Goal: Transaction & Acquisition: Purchase product/service

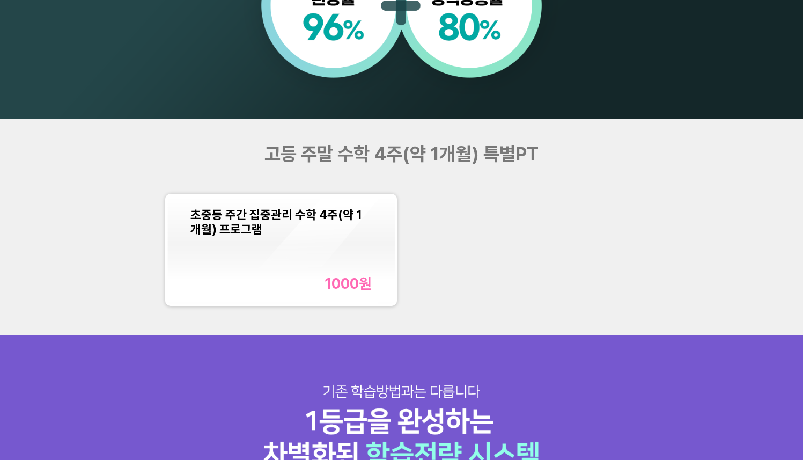
scroll to position [956, 0]
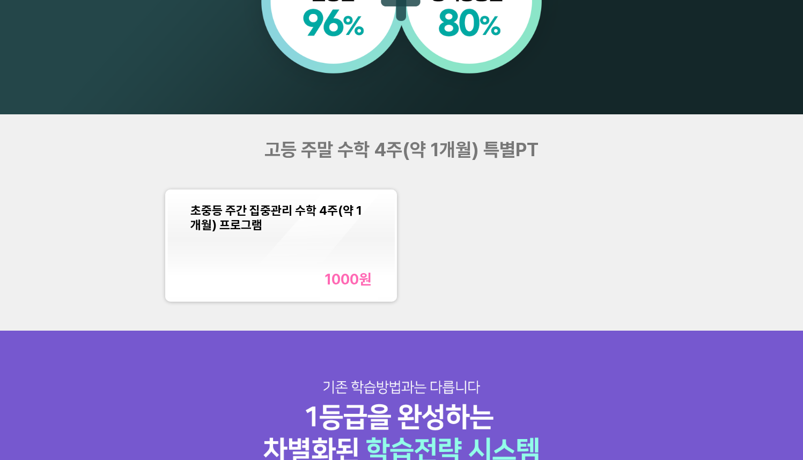
click at [373, 246] on div "초중등 주간 집중관리 수학 4주(약 1개월) 프로그램 1000 원" at bounding box center [280, 246] width 227 height 108
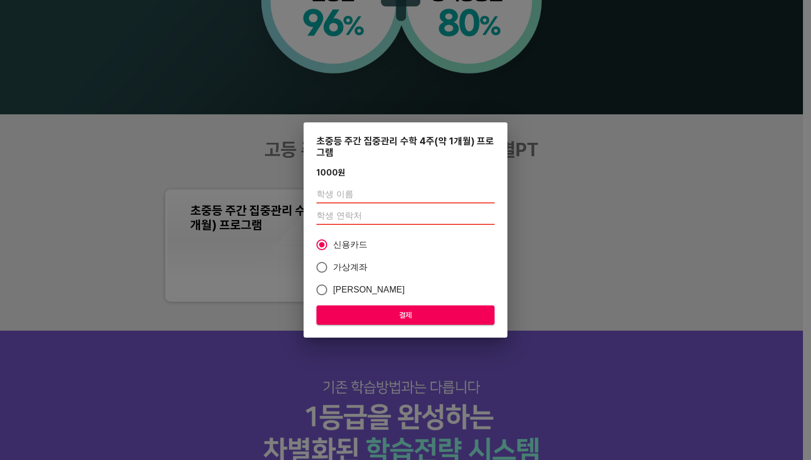
click at [406, 194] on input "text" at bounding box center [406, 194] width 178 height 17
type input "[PERSON_NAME]"
click at [387, 217] on input "number" at bounding box center [406, 216] width 178 height 17
type input "01048504720"
click at [381, 318] on span "결제" at bounding box center [405, 314] width 161 height 13
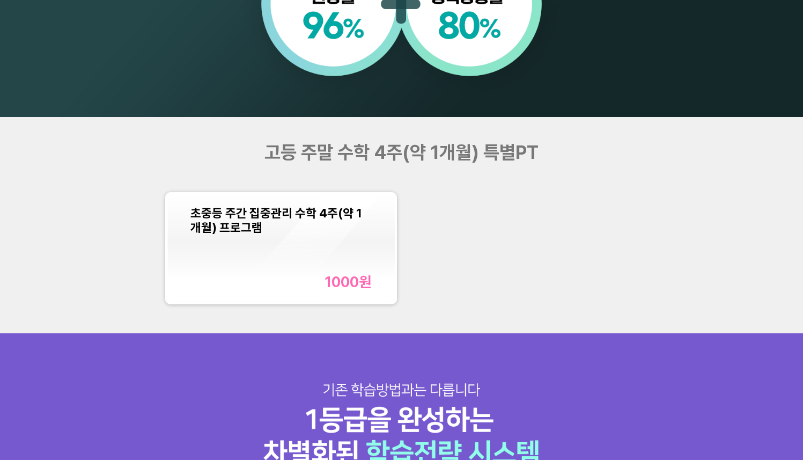
click at [316, 256] on div "초중등 주간 집중관리 수학 4주(약 1개월) 프로그램 1000 원" at bounding box center [281, 247] width 182 height 85
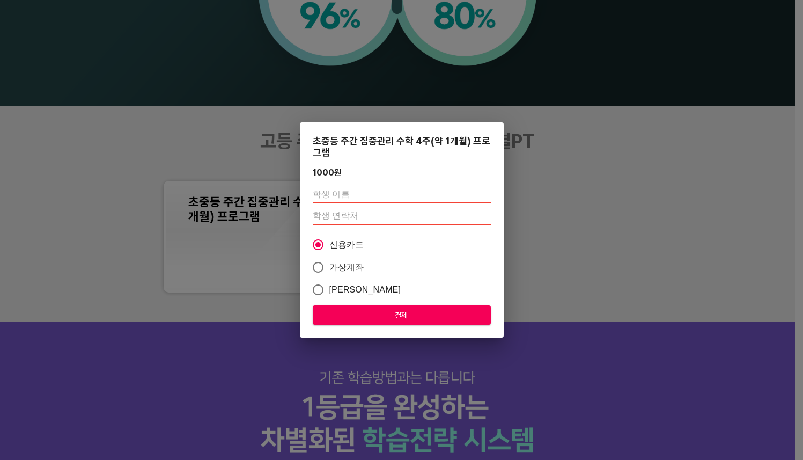
scroll to position [956, 0]
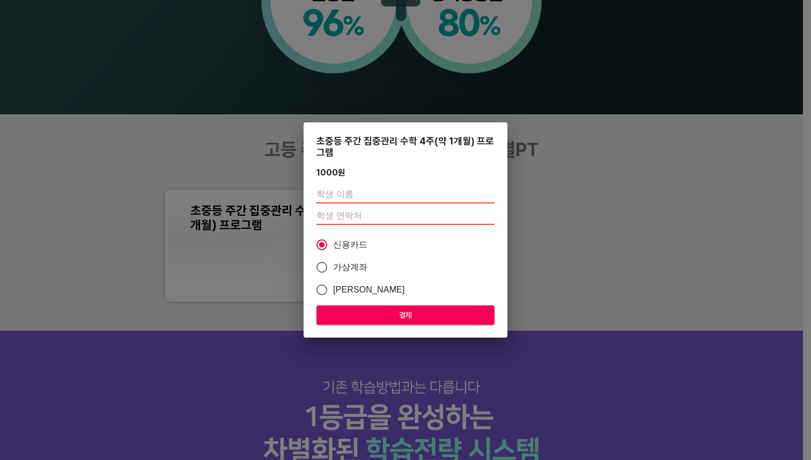
click at [367, 194] on input "text" at bounding box center [406, 194] width 178 height 17
type input "[PERSON_NAME]"
click at [365, 220] on input "number" at bounding box center [406, 216] width 178 height 17
type input "01048504720"
click at [415, 314] on span "결제" at bounding box center [405, 314] width 161 height 13
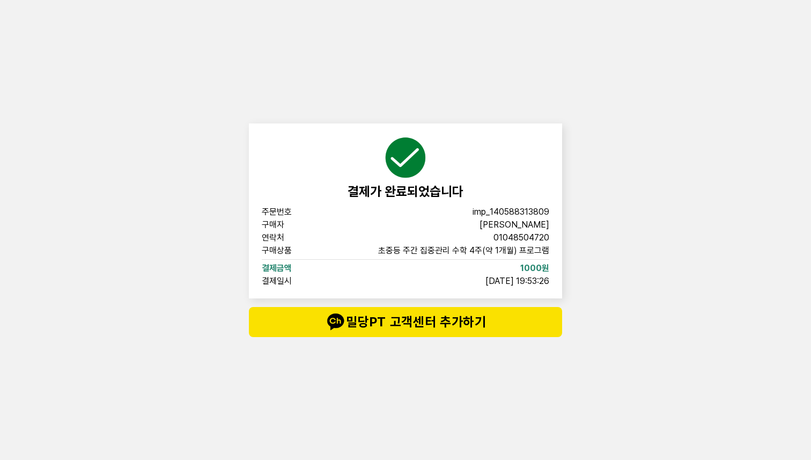
click at [753, 185] on div "결제가 완료되었습니다 주문번호 imp_[PHONE_NUMBER] 구매자 이시은 연락처 01048504720 구매상품 초중등 주간 집중관리 수학…" at bounding box center [405, 230] width 811 height 460
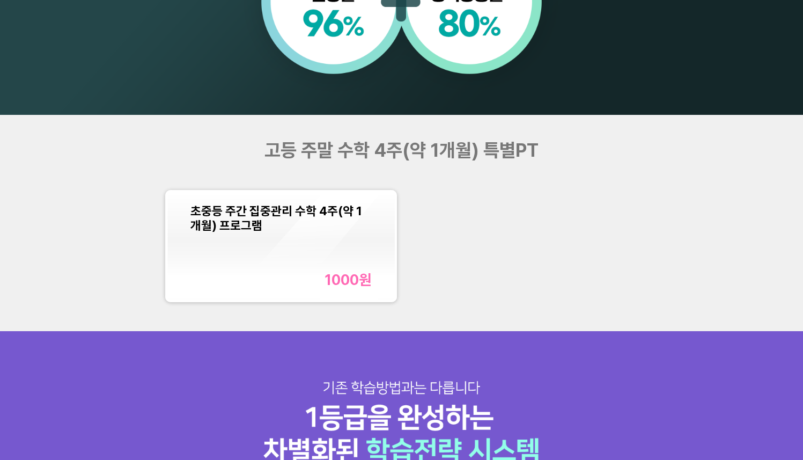
scroll to position [956, 0]
